Goal: Information Seeking & Learning: Learn about a topic

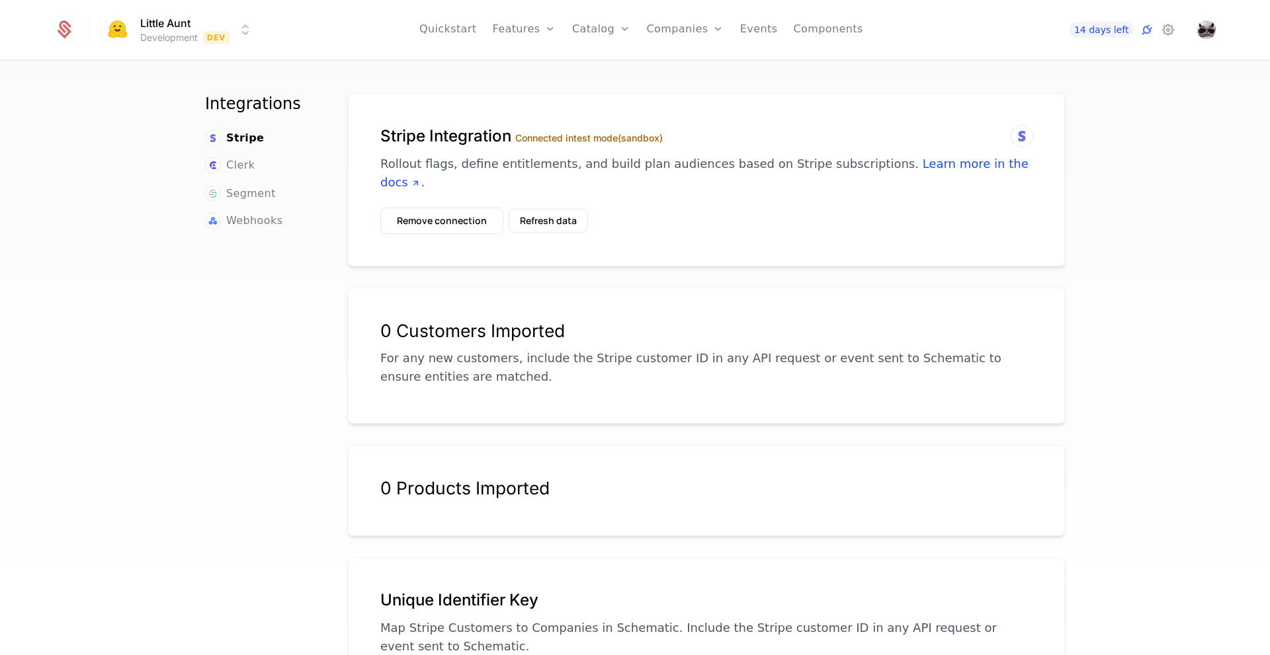
click at [274, 389] on div "Integrations Stripe Clerk Segment Webhooks" at bounding box center [260, 377] width 111 height 569
click at [1019, 140] on icon at bounding box center [1022, 136] width 16 height 16
click at [944, 170] on link "Learn more in the docs" at bounding box center [704, 173] width 648 height 32
click at [282, 335] on div "Integrations Stripe Clerk Segment Webhooks" at bounding box center [260, 377] width 111 height 569
